Goal: Navigation & Orientation: Find specific page/section

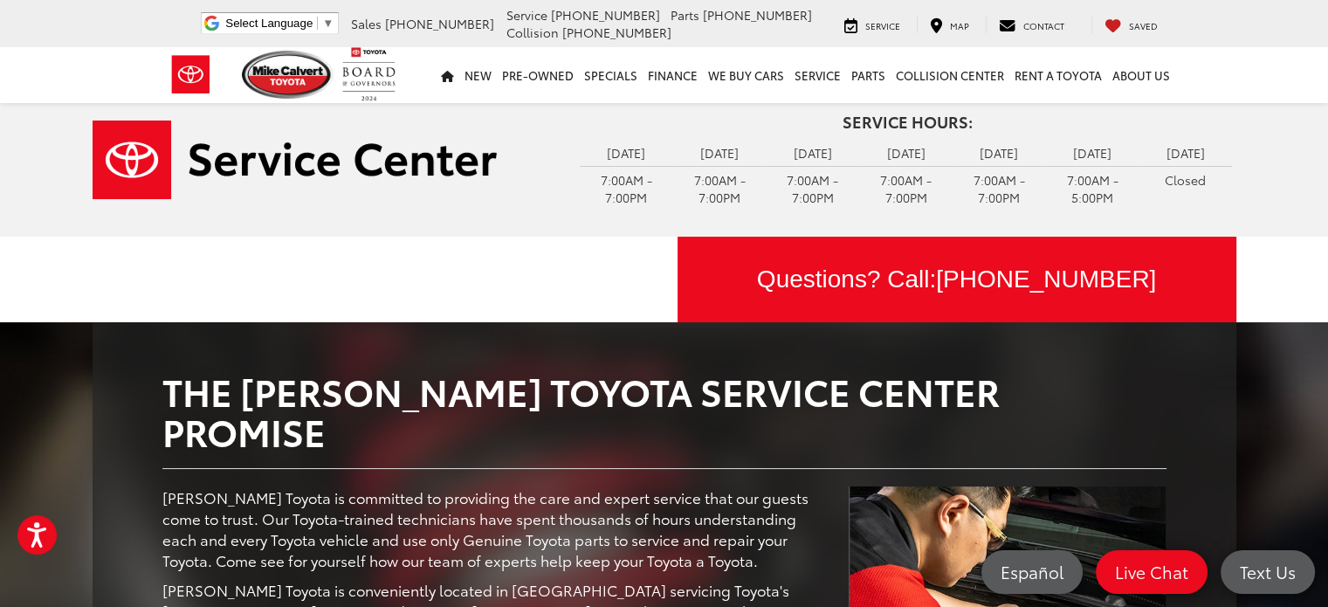
drag, startPoint x: 1340, startPoint y: 436, endPoint x: 1340, endPoint y: -105, distance: 540.4
click at [1327, 0] on html "Press Alt+1 for screen-reader mode, Alt+0 to cancel Accessibility Screen-Reader…" at bounding box center [664, 303] width 1328 height 607
